Goal: Browse casually: Explore the website without a specific task or goal

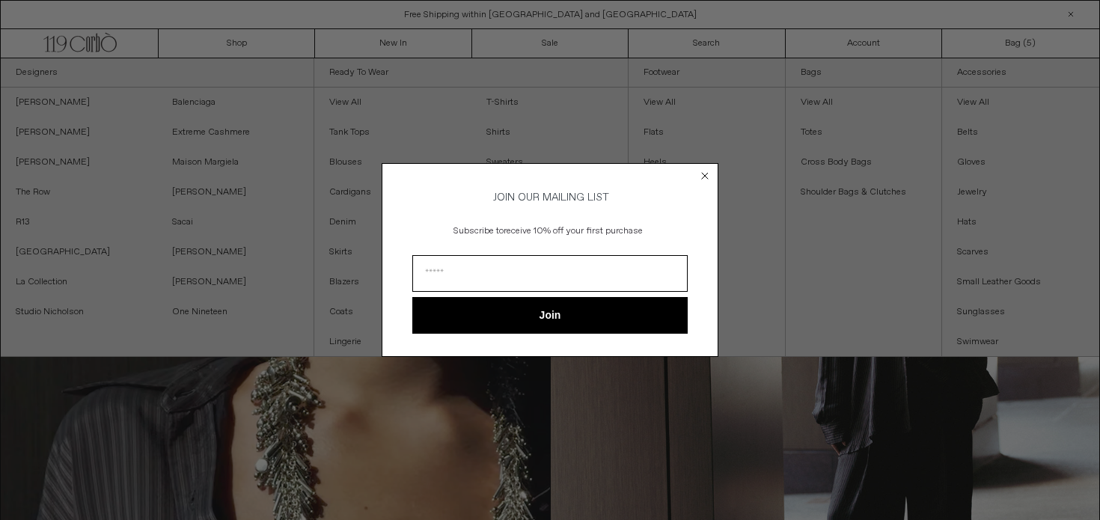
click at [701, 171] on circle "Close dialog" at bounding box center [705, 176] width 14 height 14
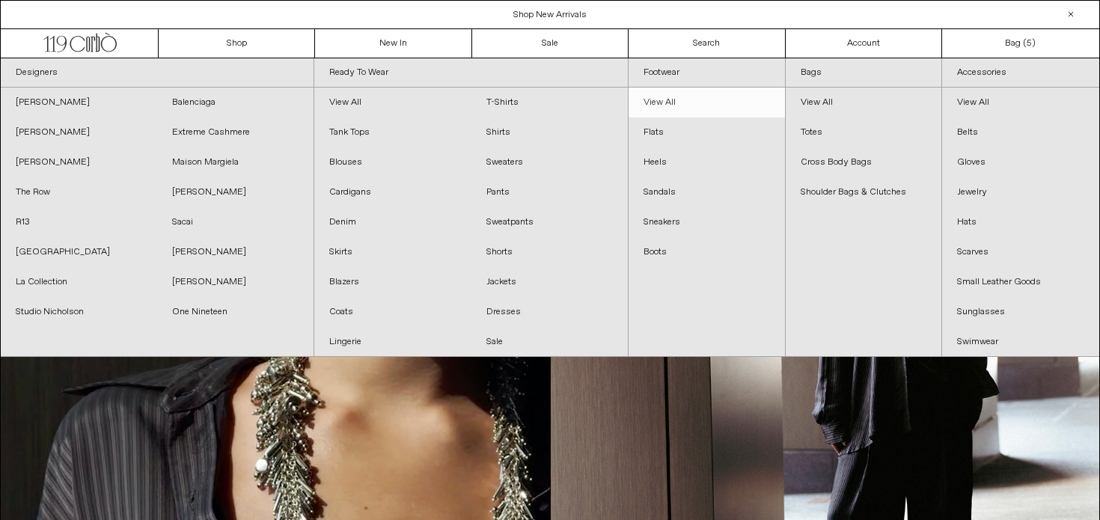
click at [688, 98] on link "View All" at bounding box center [707, 103] width 156 height 30
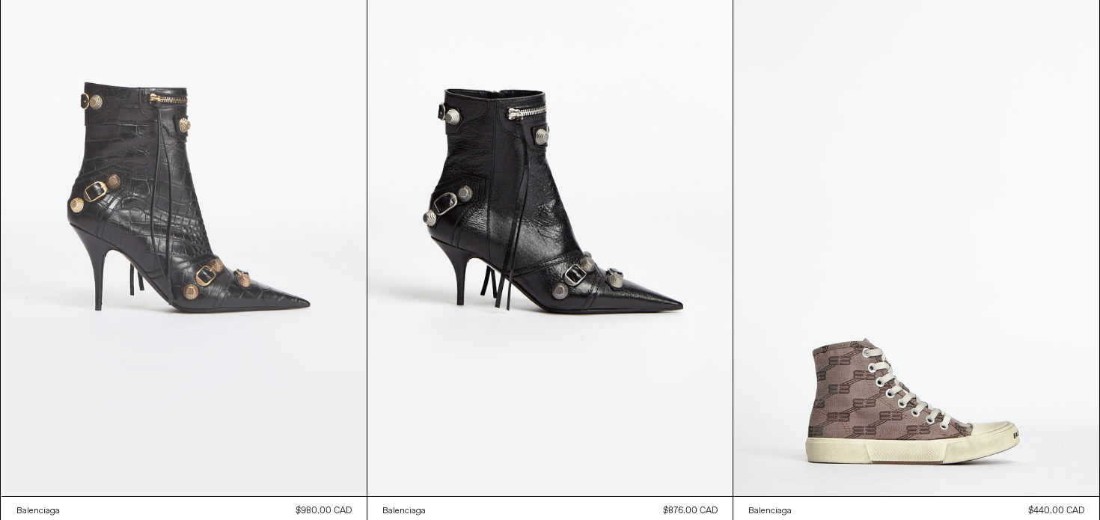
scroll to position [11392, 0]
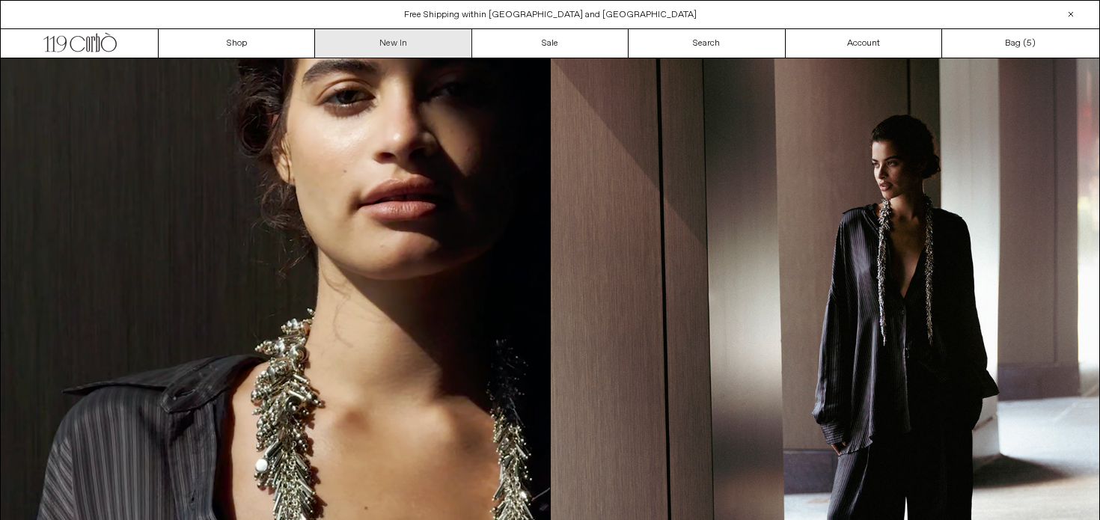
click at [350, 45] on link "New In" at bounding box center [393, 43] width 156 height 28
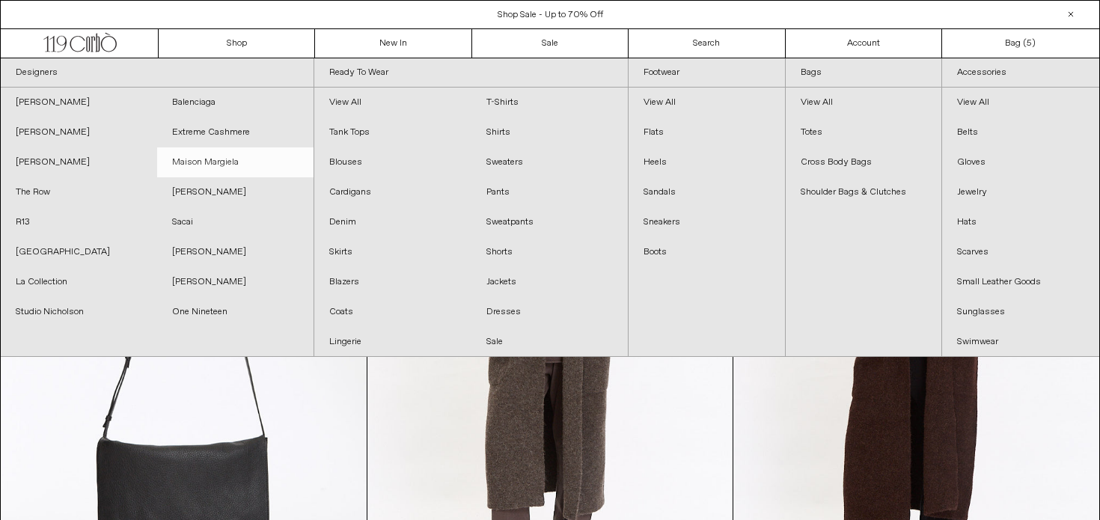
click at [242, 157] on link "Maison Margiela" at bounding box center [235, 162] width 156 height 30
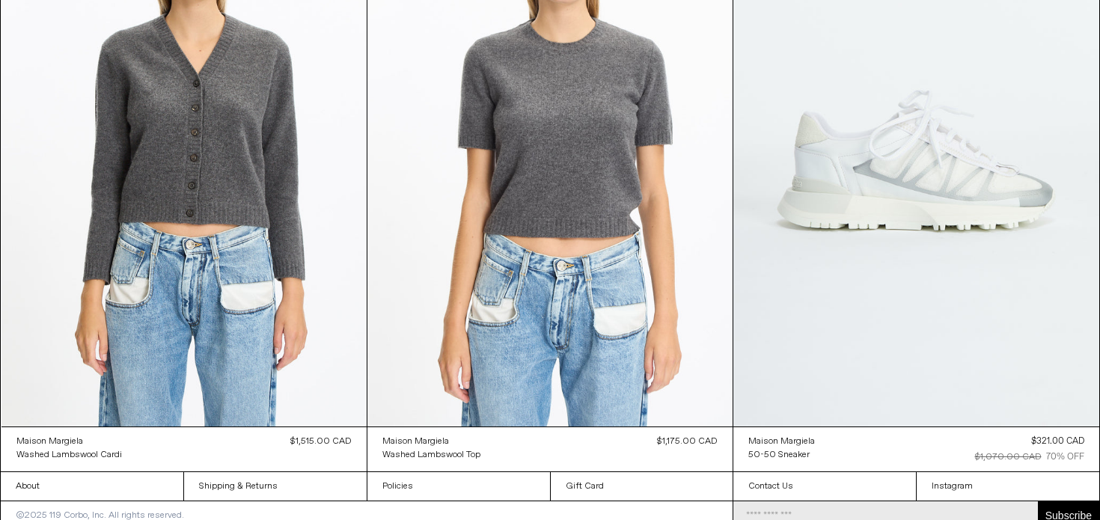
scroll to position [6748, 0]
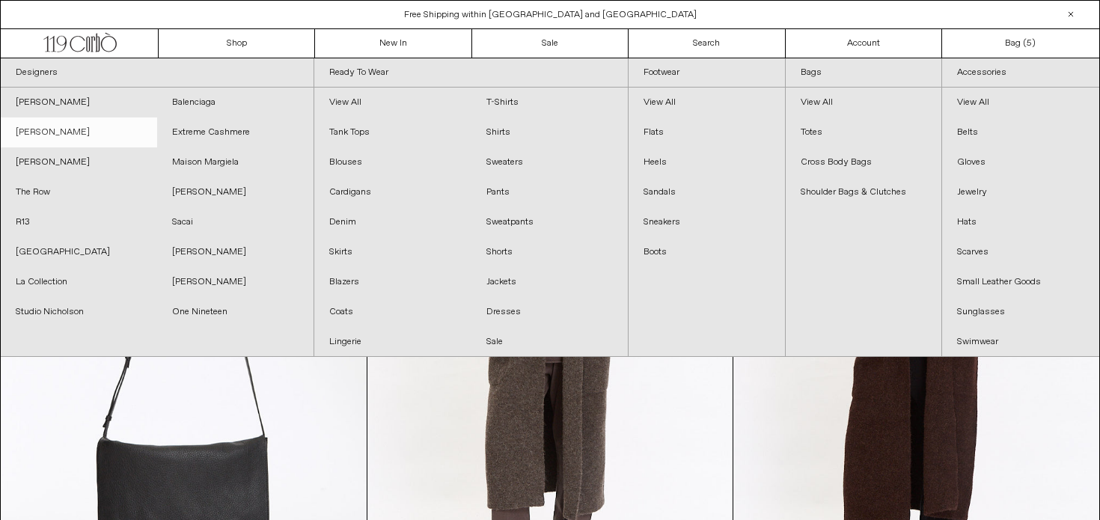
click at [64, 137] on link "[PERSON_NAME]" at bounding box center [79, 132] width 156 height 30
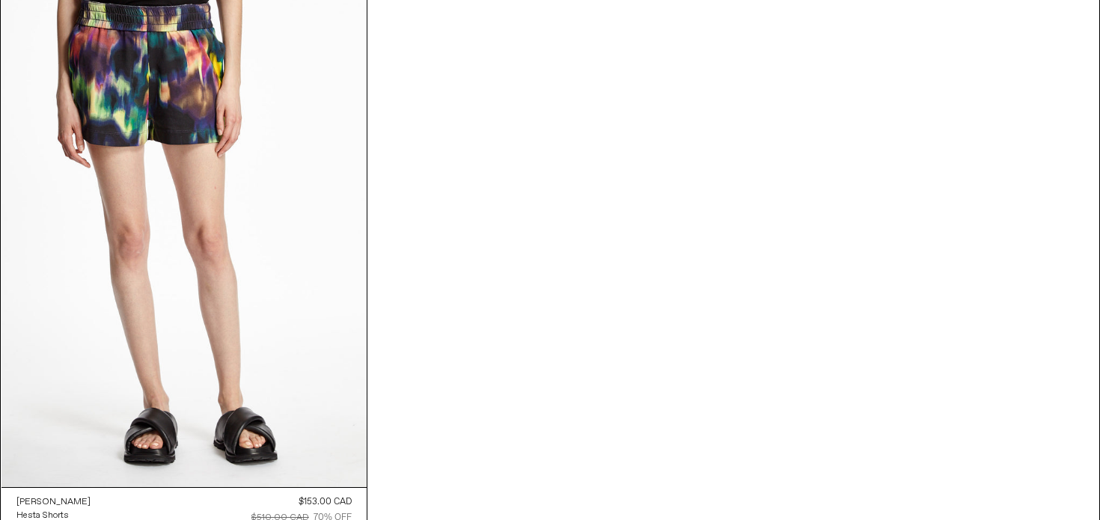
scroll to position [10826, 0]
